Goal: Task Accomplishment & Management: Use online tool/utility

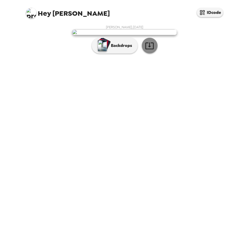
click at [153, 49] on icon "button" at bounding box center [149, 45] width 8 height 7
click at [126, 35] on img at bounding box center [124, 32] width 105 height 6
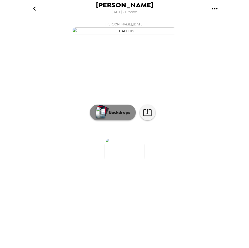
click at [109, 120] on button "Backdrops" at bounding box center [113, 112] width 46 height 16
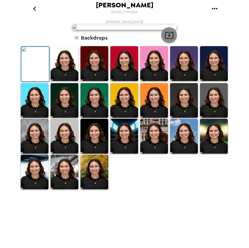
click at [166, 40] on icon "button" at bounding box center [168, 35] width 9 height 9
